Goal: Task Accomplishment & Management: Use online tool/utility

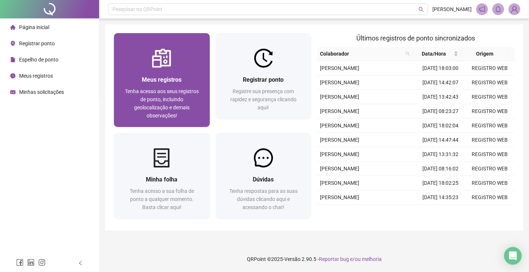
click at [175, 75] on div "Meus registros Tenha acesso aos seus registros de ponto, incluindo geolocalizaç…" at bounding box center [162, 97] width 96 height 59
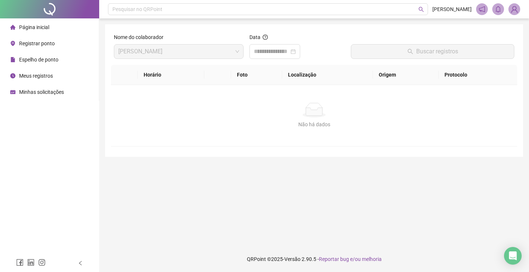
click at [41, 40] on span "Registrar ponto" at bounding box center [37, 43] width 36 height 6
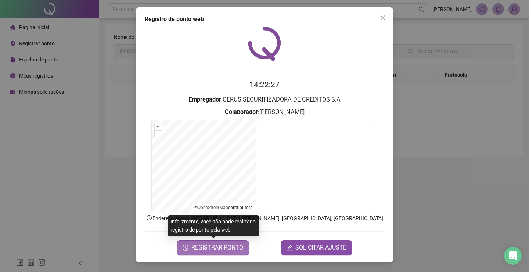
click at [221, 246] on span "REGISTRAR PONTO" at bounding box center [217, 247] width 52 height 9
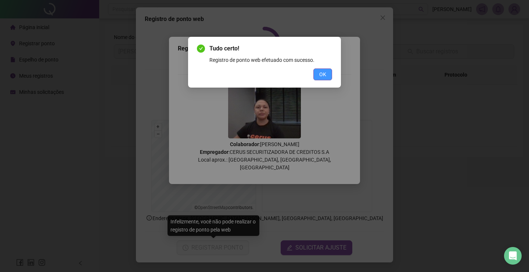
click at [327, 70] on button "OK" at bounding box center [323, 74] width 19 height 12
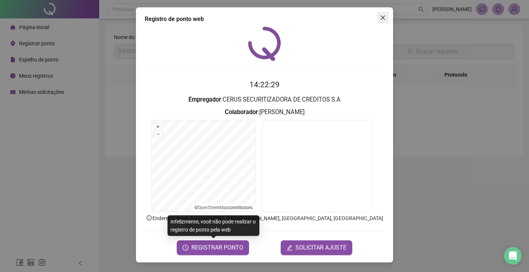
click at [381, 16] on icon "close" at bounding box center [383, 17] width 4 height 4
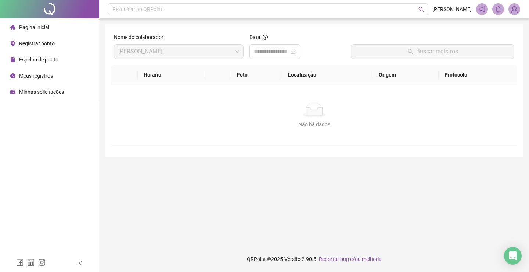
click at [51, 41] on span "Registrar ponto" at bounding box center [37, 43] width 36 height 6
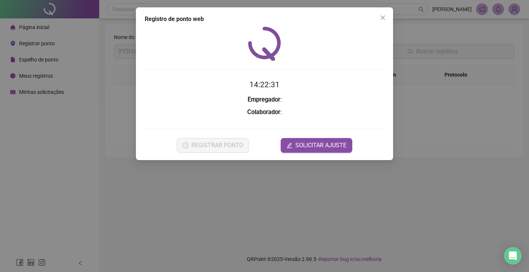
click at [44, 56] on div "Registro de ponto web 14:22:31 Empregador : Colaborador : REGISTRAR PONTO SOLIC…" at bounding box center [264, 136] width 529 height 272
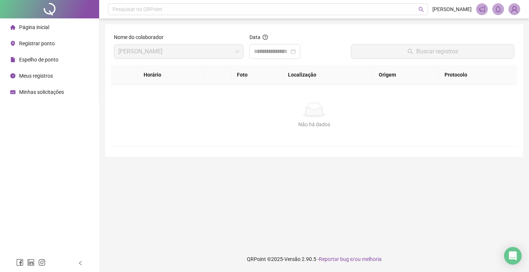
click at [36, 78] on span "Meus registros" at bounding box center [36, 76] width 34 height 6
click at [39, 26] on span "Página inicial" at bounding box center [34, 27] width 30 height 6
